Goal: Navigation & Orientation: Find specific page/section

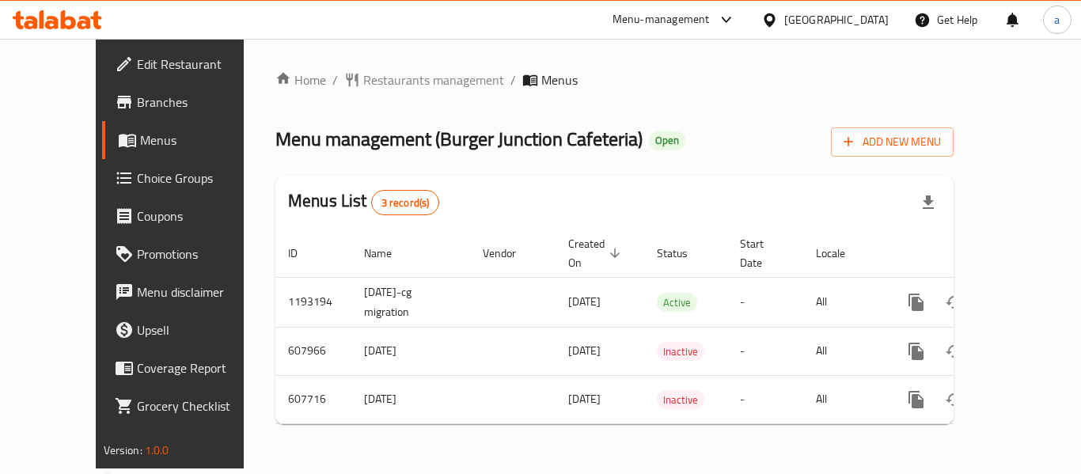
click at [363, 73] on span "Restaurants management" at bounding box center [433, 79] width 141 height 19
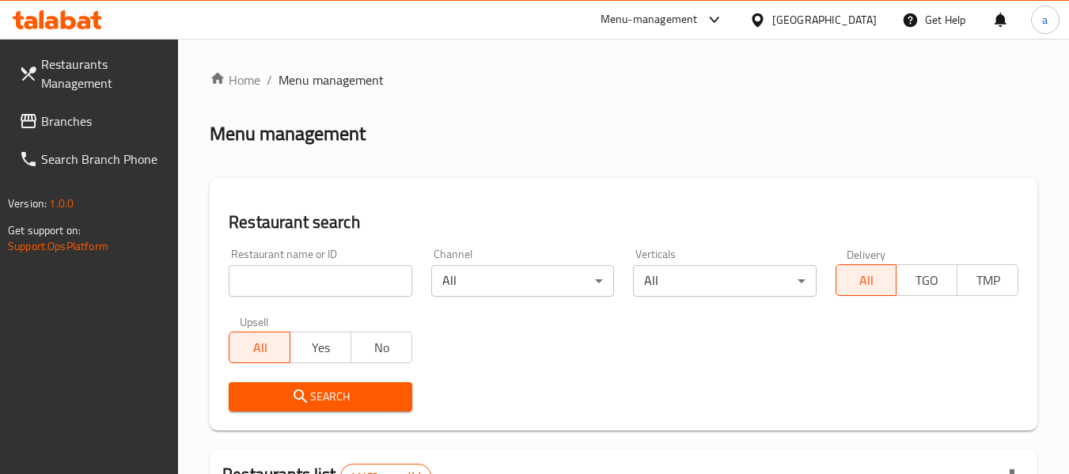
click at [78, 113] on span "Branches" at bounding box center [103, 121] width 125 height 19
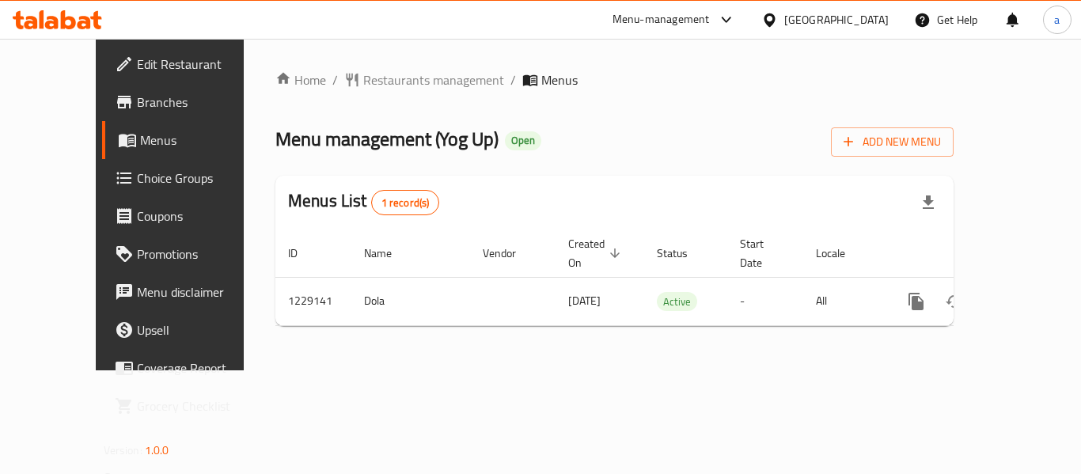
click at [339, 66] on div "Home / Restaurants management / Menus Menu management ( Yog Up ) Open Add New M…" at bounding box center [615, 205] width 742 height 332
click at [363, 74] on span "Restaurants management" at bounding box center [433, 79] width 141 height 19
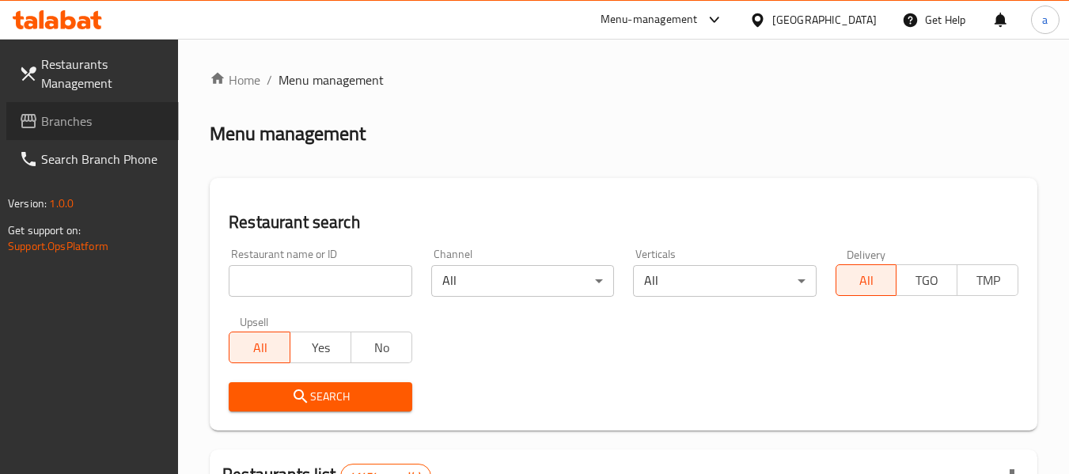
click at [113, 127] on span "Branches" at bounding box center [103, 121] width 125 height 19
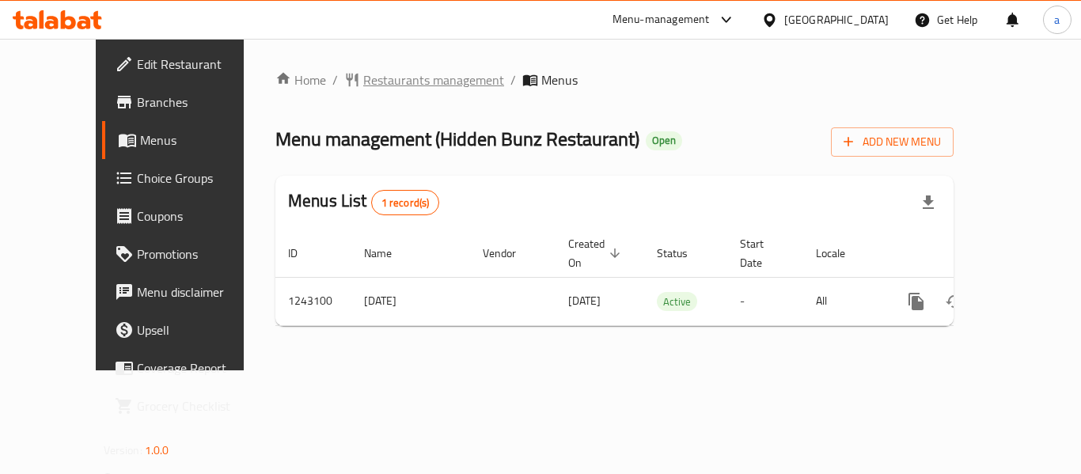
click at [363, 71] on span "Restaurants management" at bounding box center [433, 79] width 141 height 19
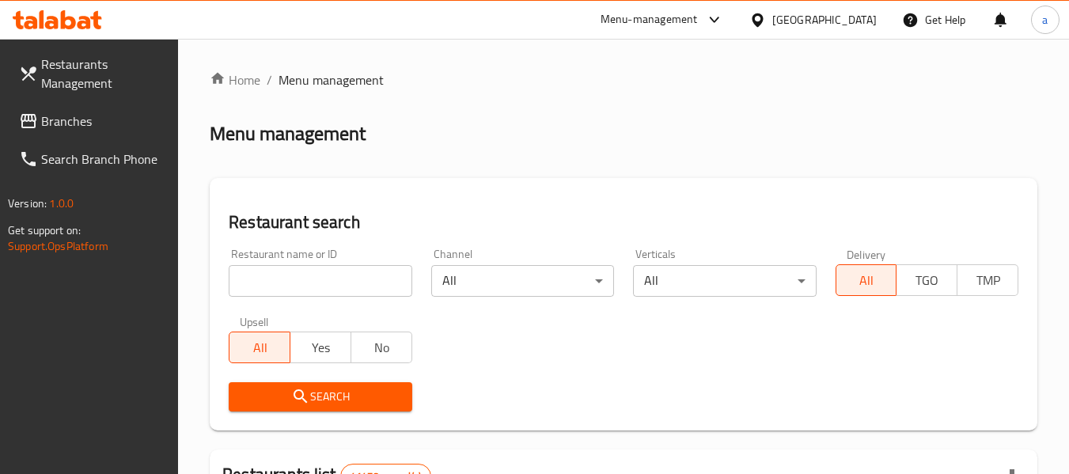
click at [83, 122] on span "Branches" at bounding box center [103, 121] width 125 height 19
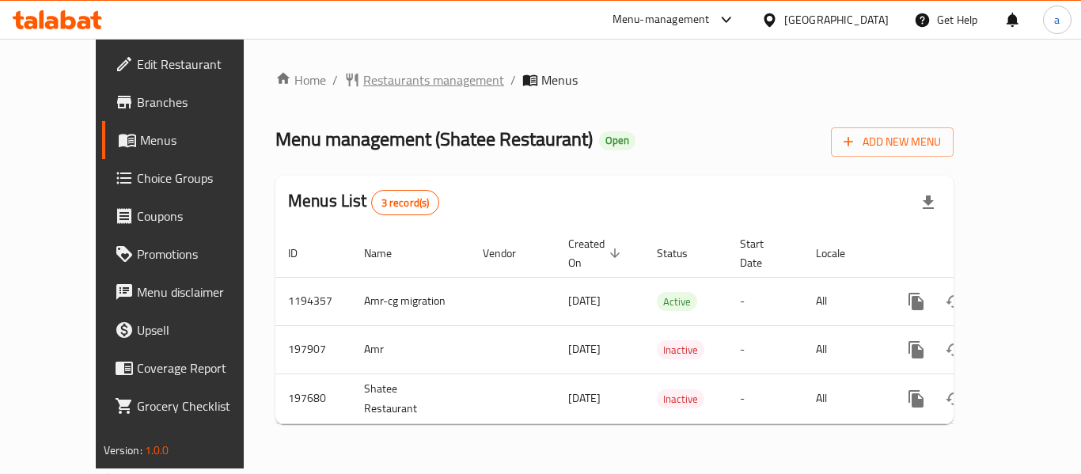
click at [367, 78] on span "Restaurants management" at bounding box center [433, 79] width 141 height 19
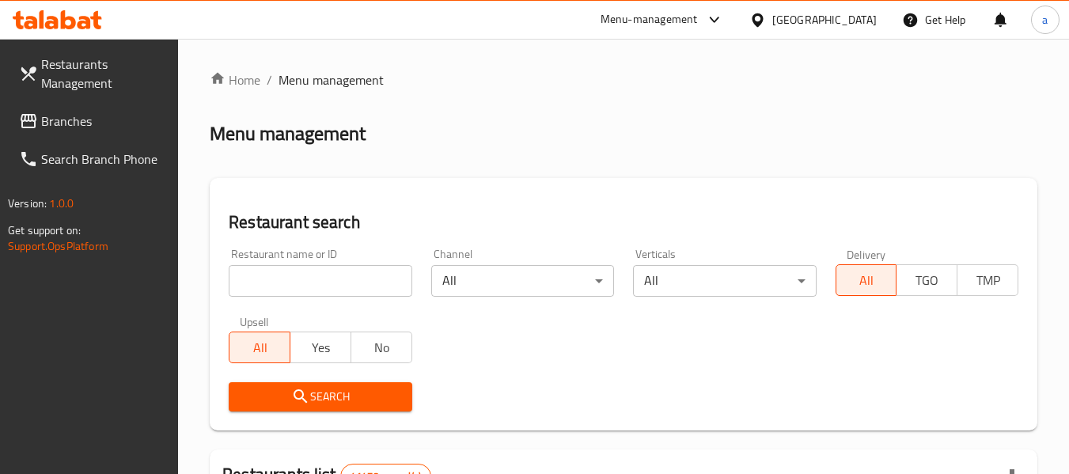
click at [666, 22] on div "Menu-management" at bounding box center [649, 19] width 97 height 19
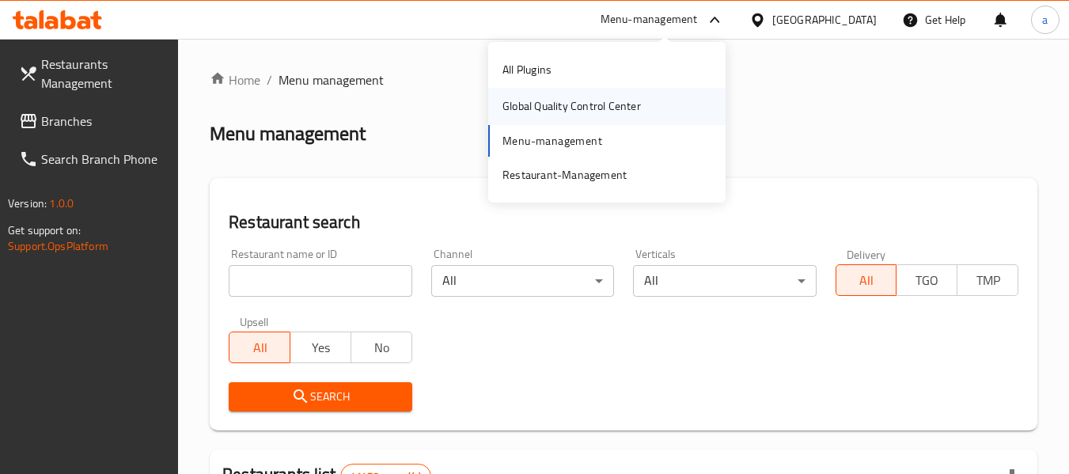
click at [601, 112] on div "Global Quality Control Center" at bounding box center [572, 105] width 138 height 17
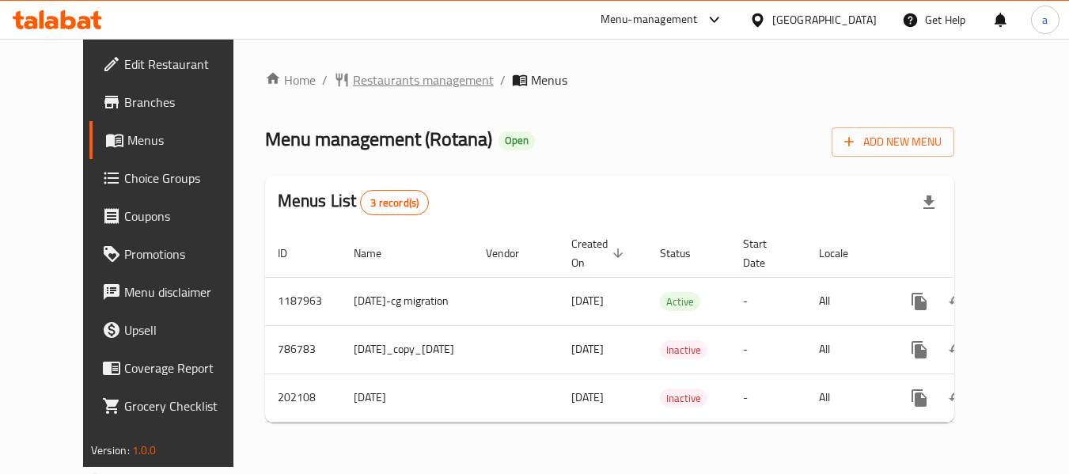
click at [367, 84] on span "Restaurants management" at bounding box center [423, 79] width 141 height 19
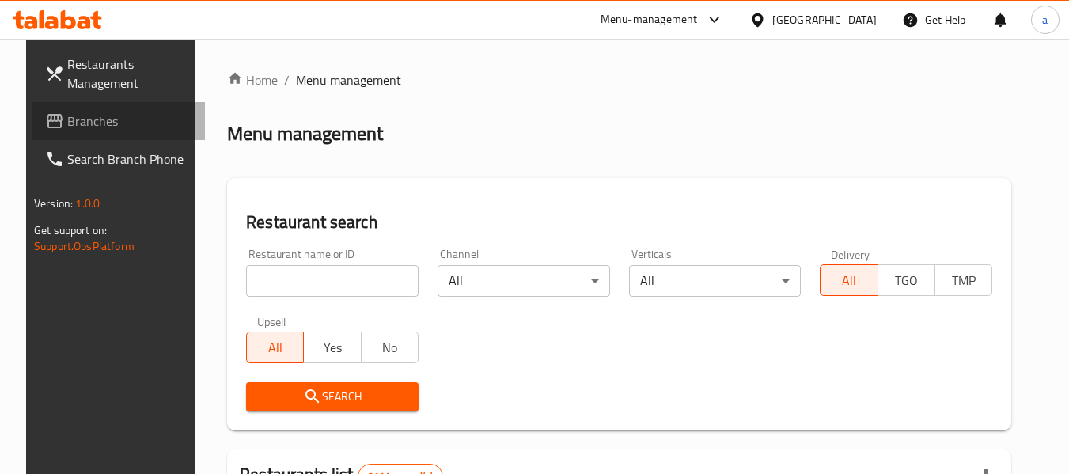
click at [78, 134] on link "Branches" at bounding box center [118, 121] width 173 height 38
